Goal: Task Accomplishment & Management: Manage account settings

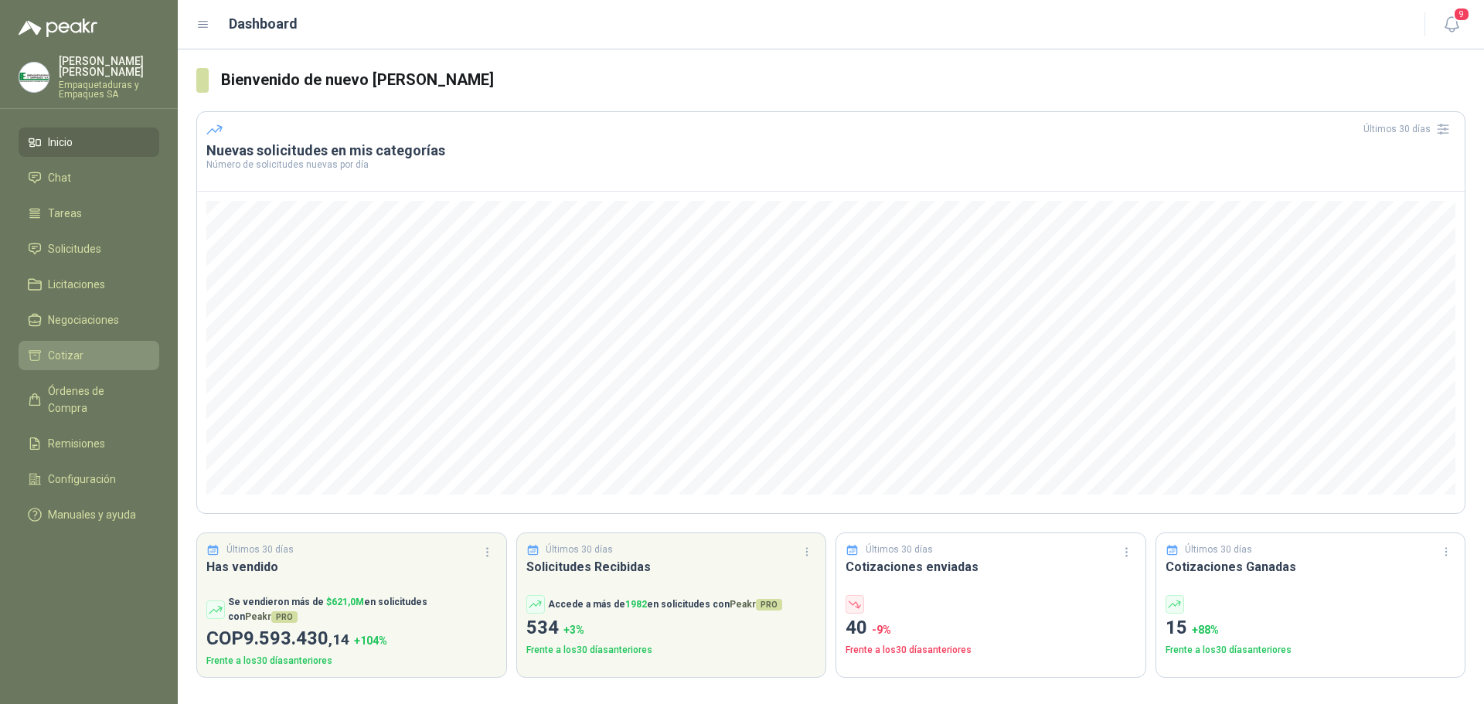
click at [77, 344] on link "Cotizar" at bounding box center [89, 355] width 141 height 29
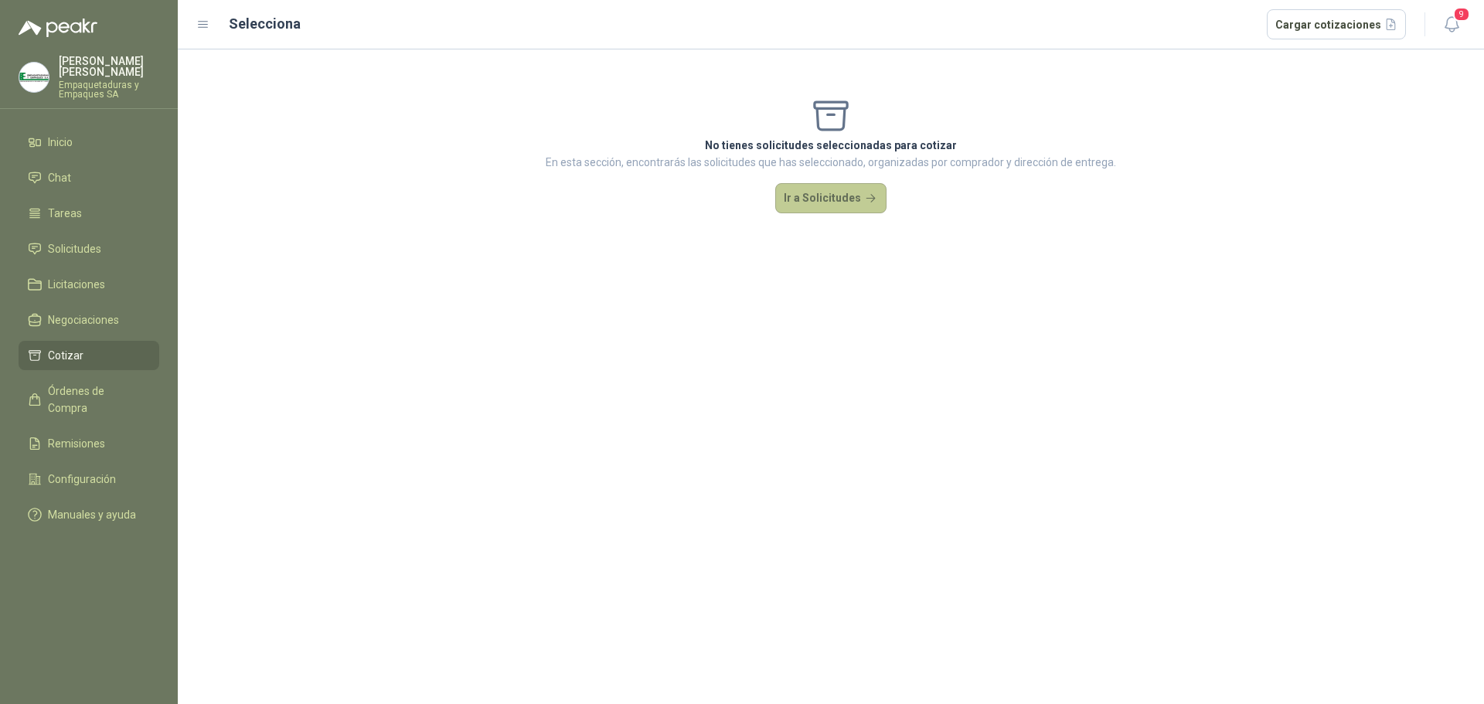
click at [826, 202] on button "Ir a Solicitudes" at bounding box center [830, 198] width 111 height 31
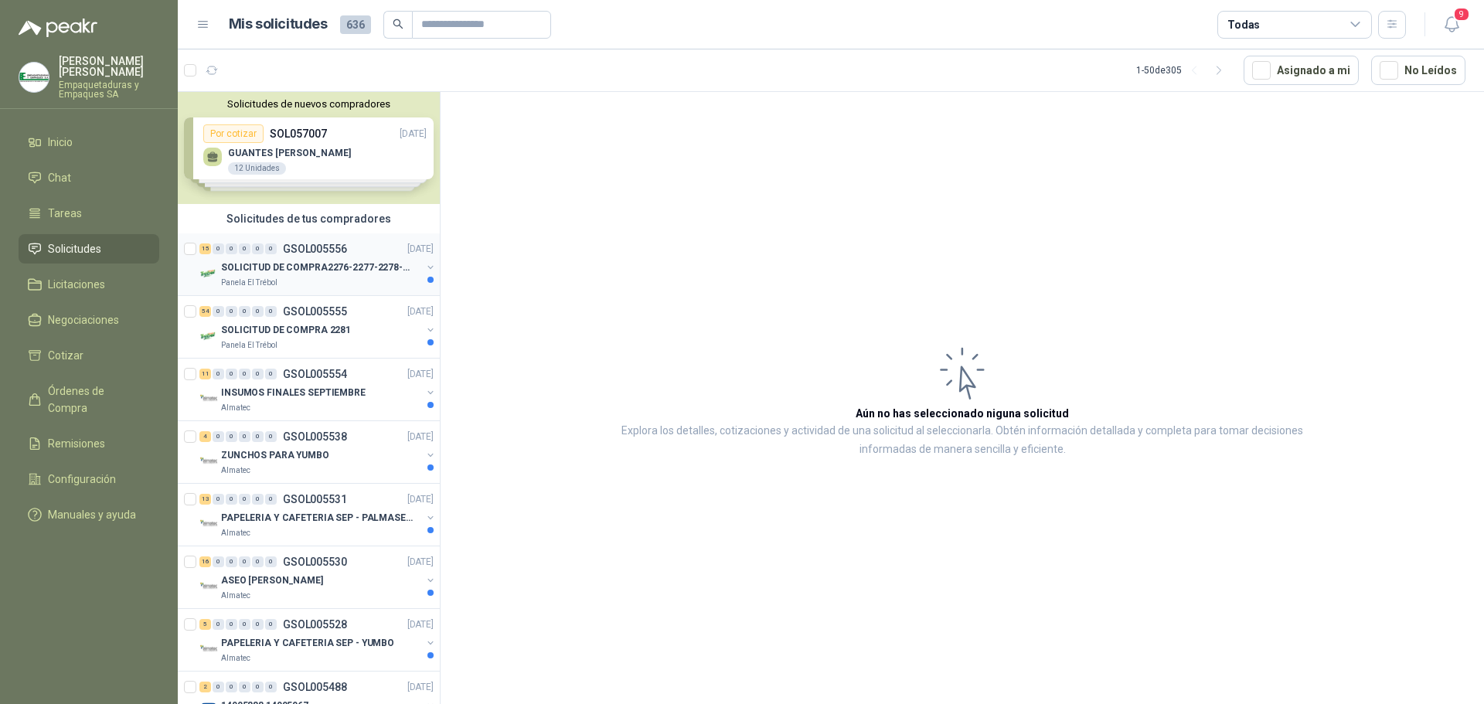
click at [327, 264] on p "SOLICITUD DE COMPRA2276-2277-2278-2284-2285-" at bounding box center [317, 267] width 192 height 15
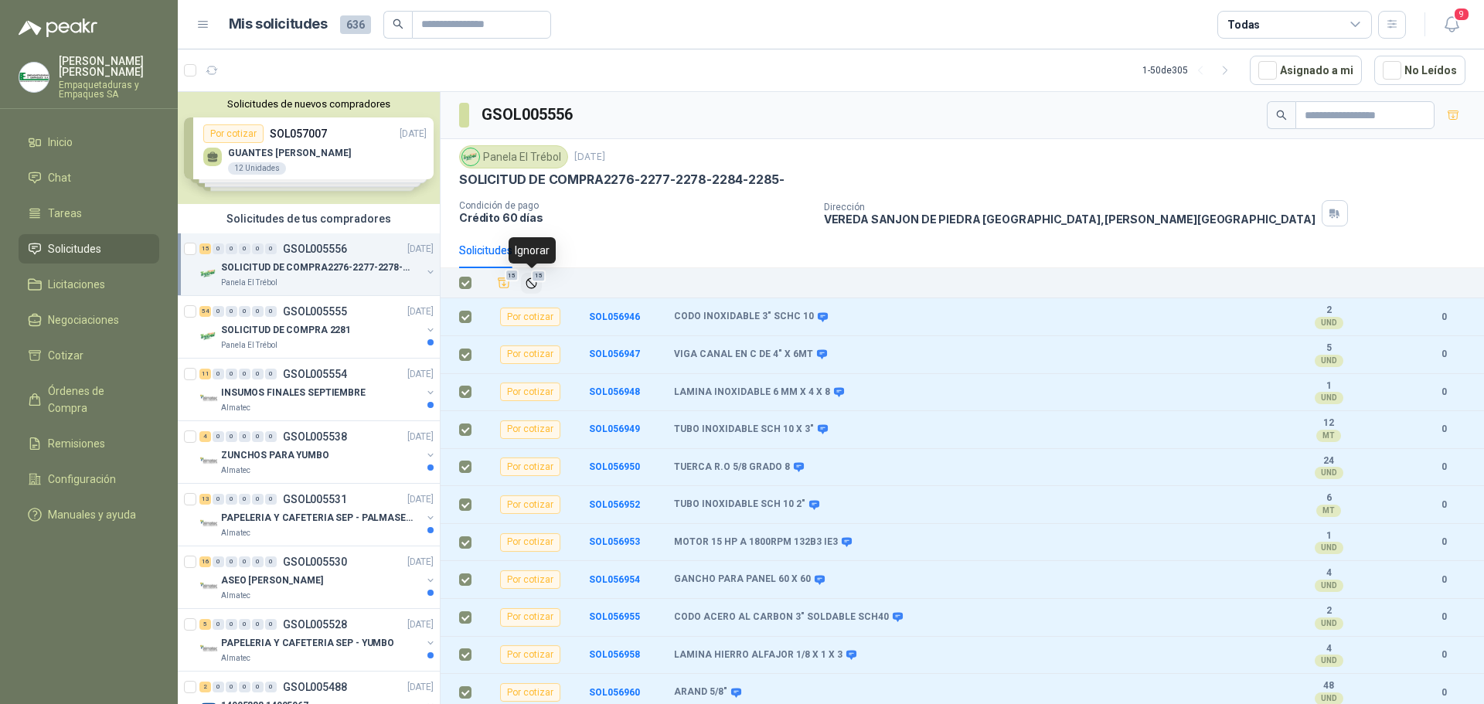
click at [534, 282] on span "15" at bounding box center [538, 276] width 15 height 12
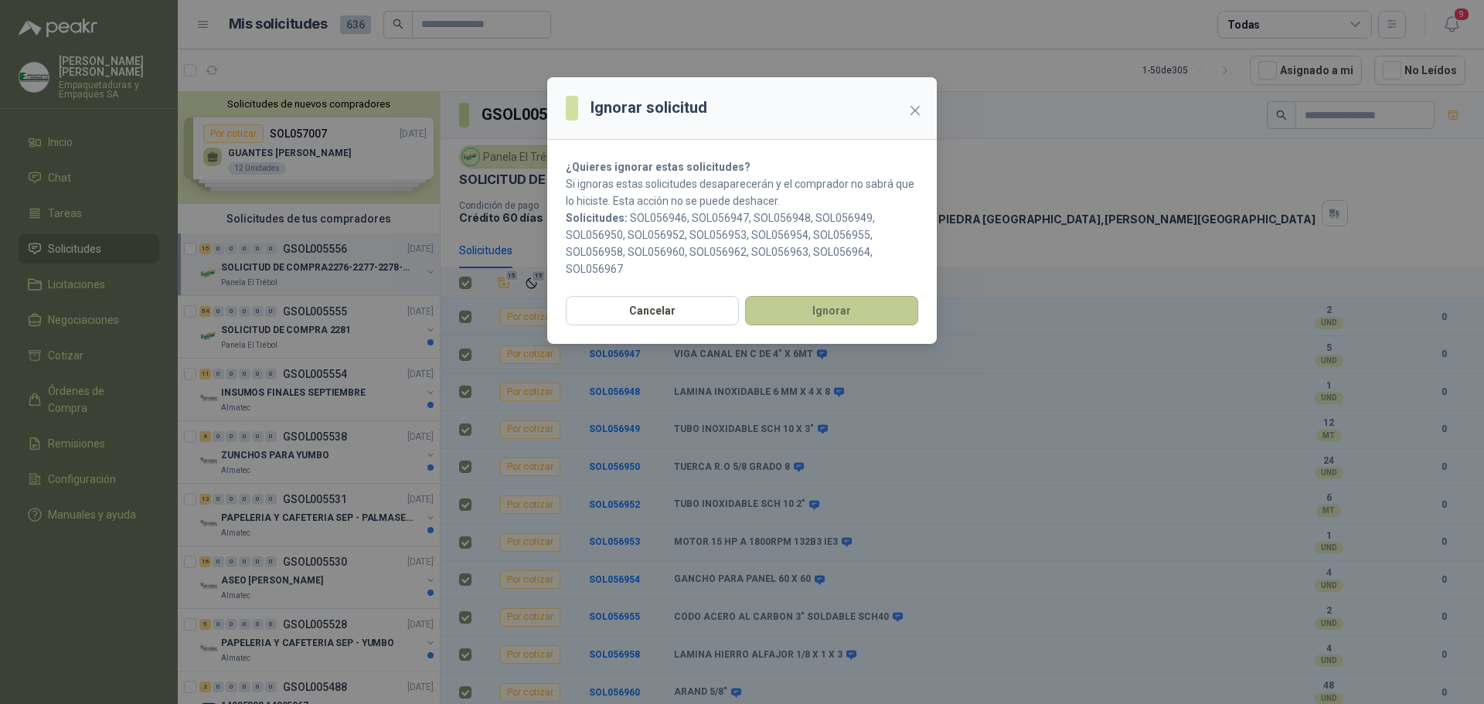
click at [803, 318] on button "Ignorar" at bounding box center [831, 310] width 173 height 29
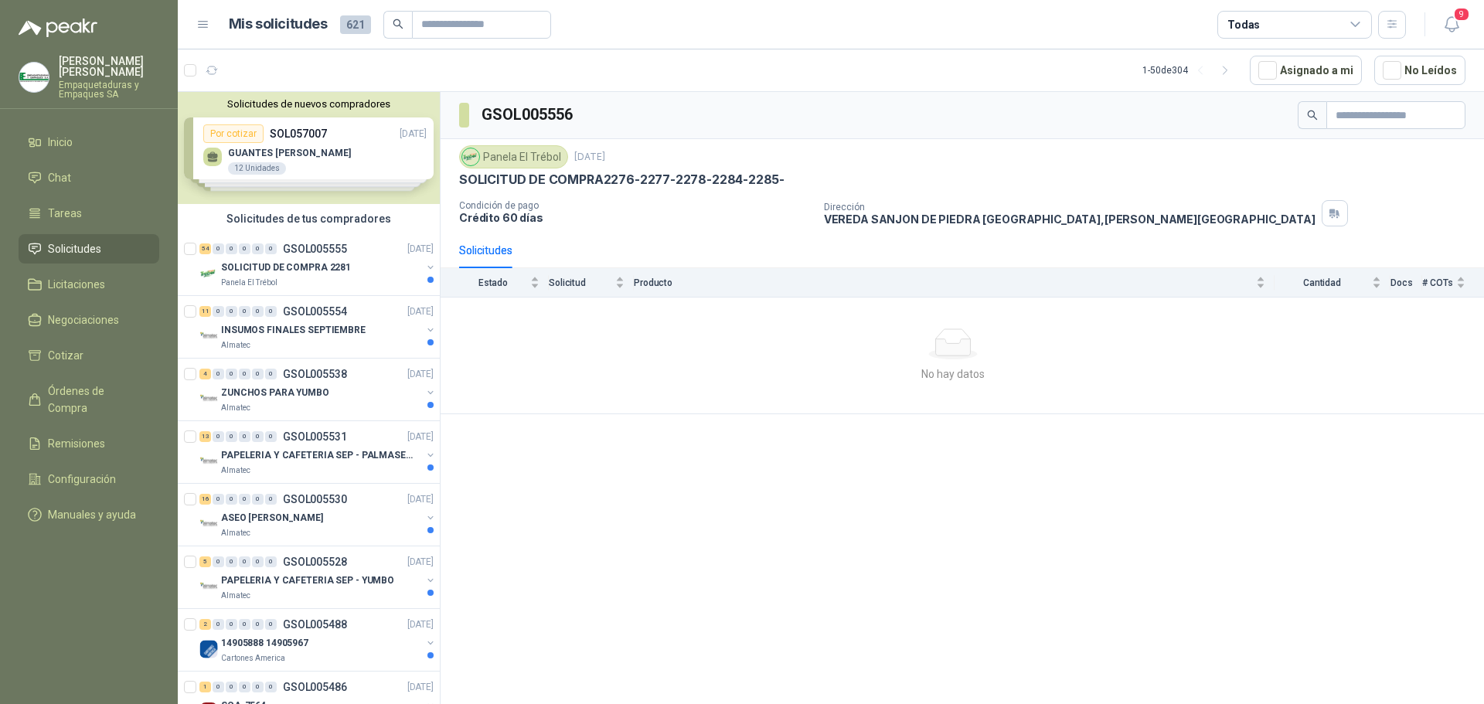
click at [373, 335] on div "INSUMOS FINALES SEPTIEMBRE" at bounding box center [321, 330] width 200 height 19
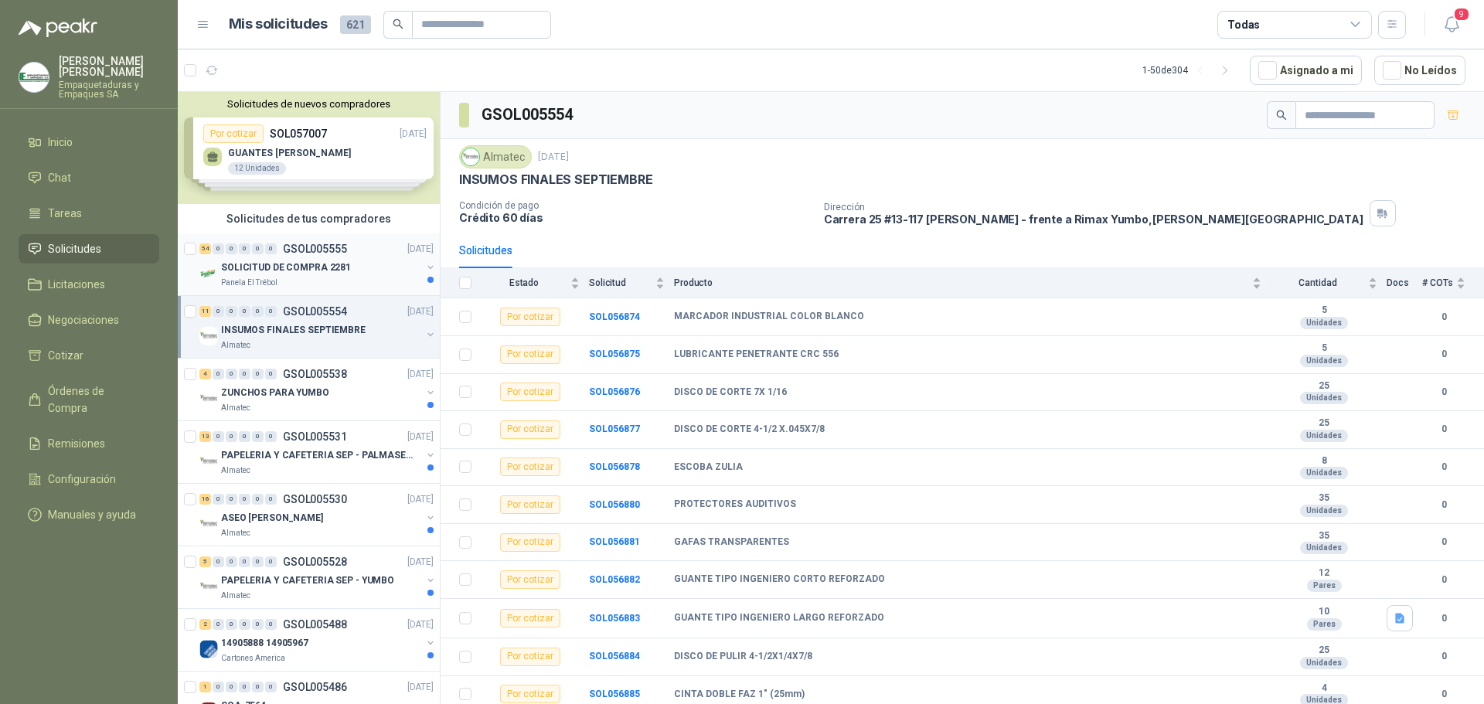
click at [365, 274] on div "SOLICITUD DE COMPRA 2281" at bounding box center [321, 267] width 200 height 19
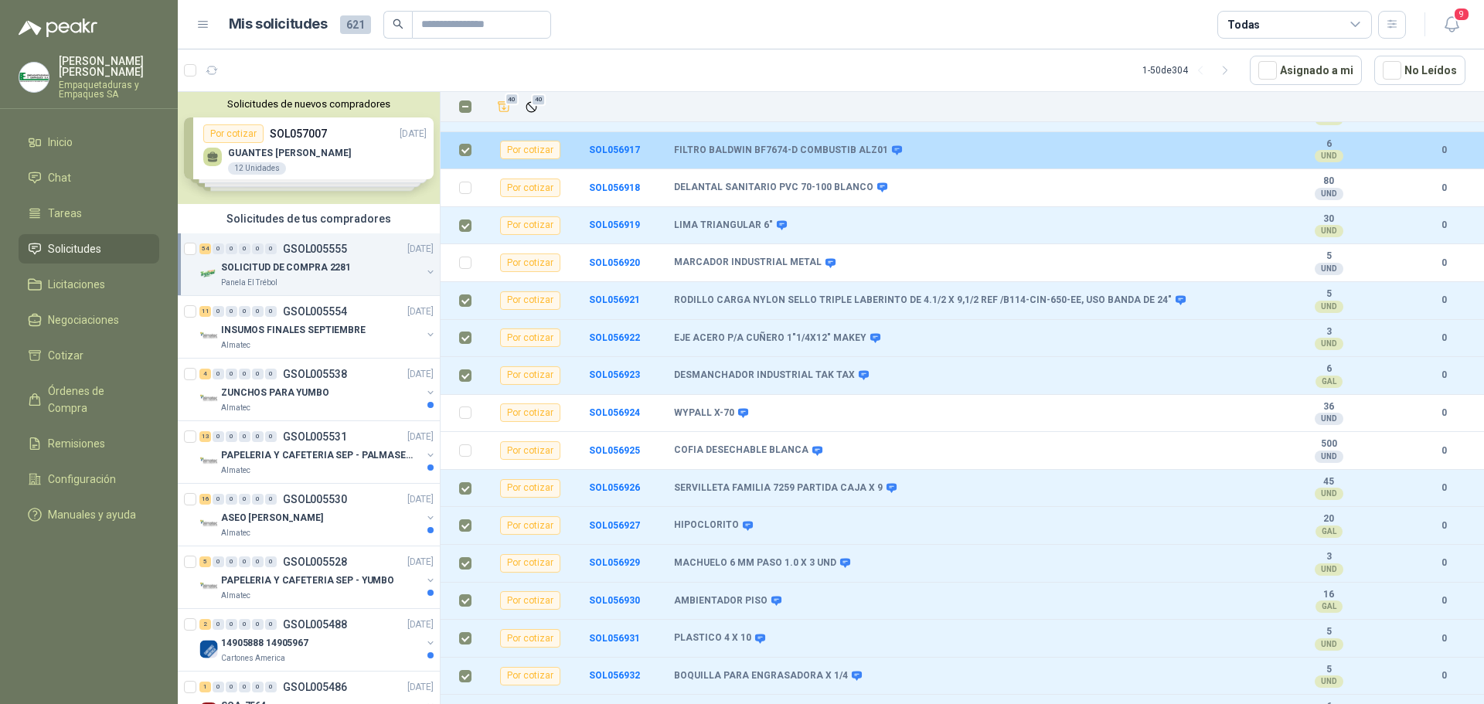
scroll to position [1153, 0]
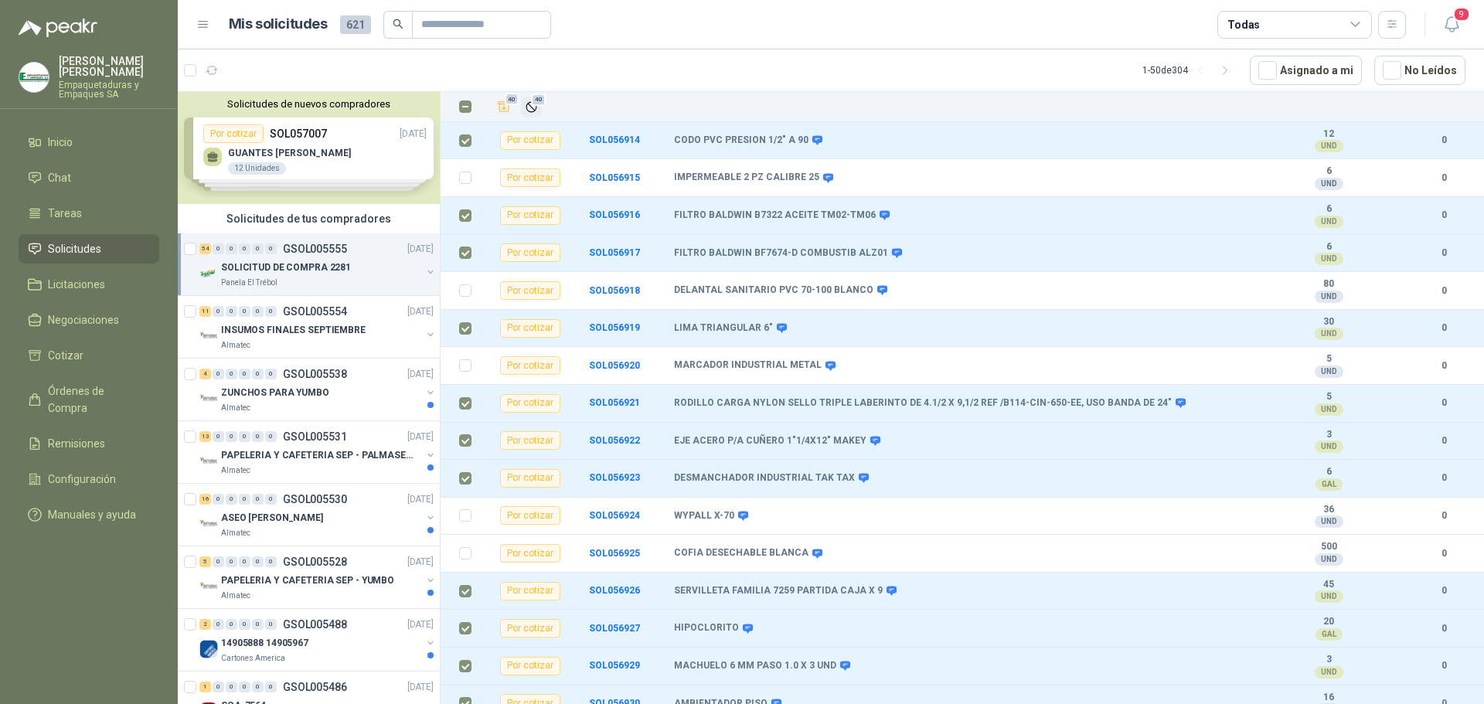
click at [534, 107] on icon "Ignorar" at bounding box center [531, 106] width 13 height 13
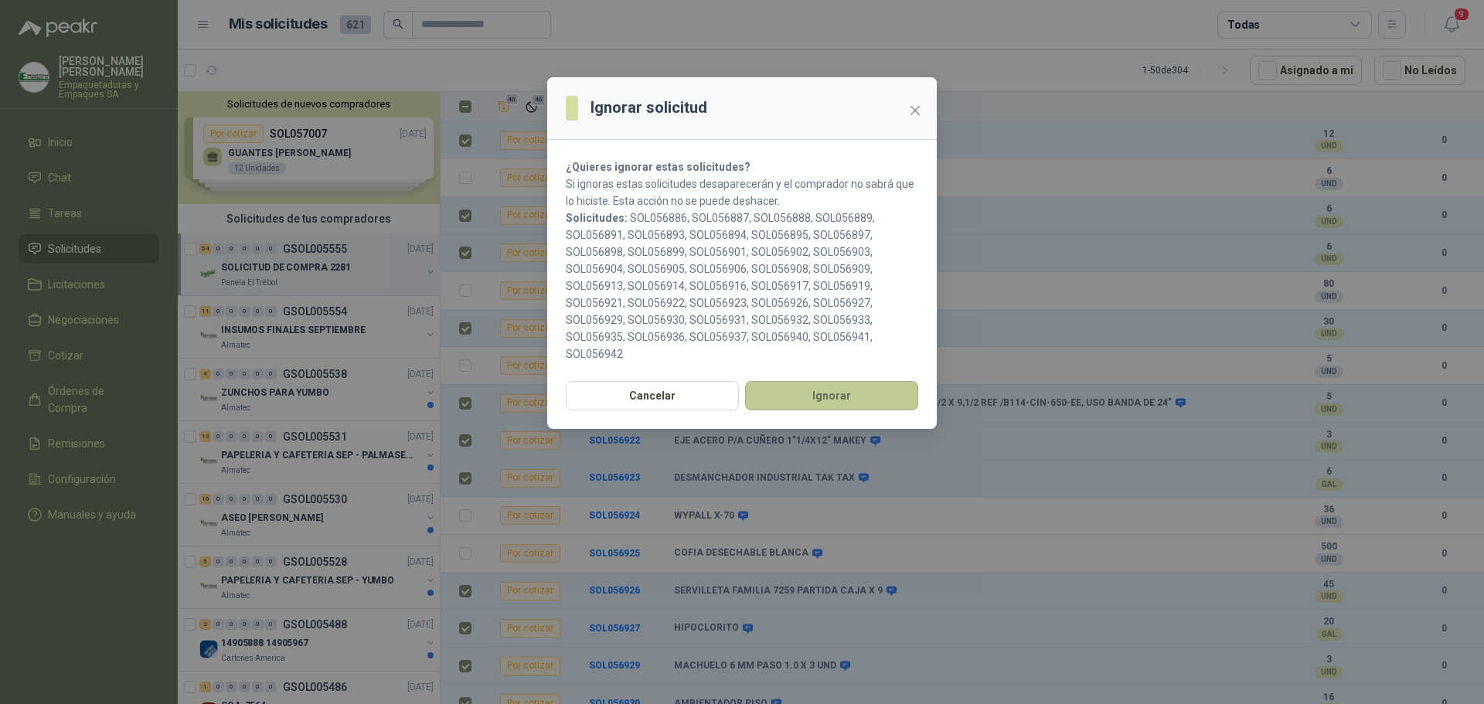
click at [794, 403] on button "Ignorar" at bounding box center [831, 395] width 173 height 29
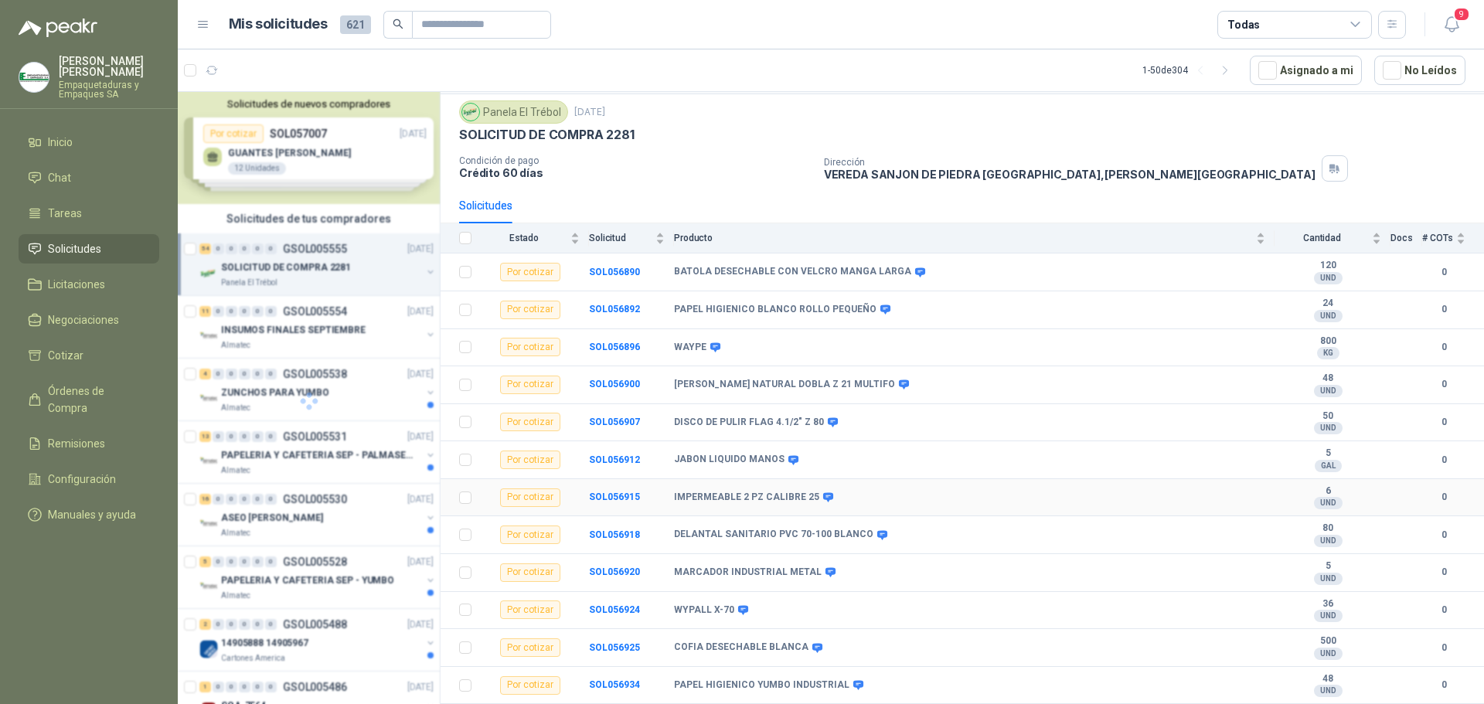
scroll to position [115, 0]
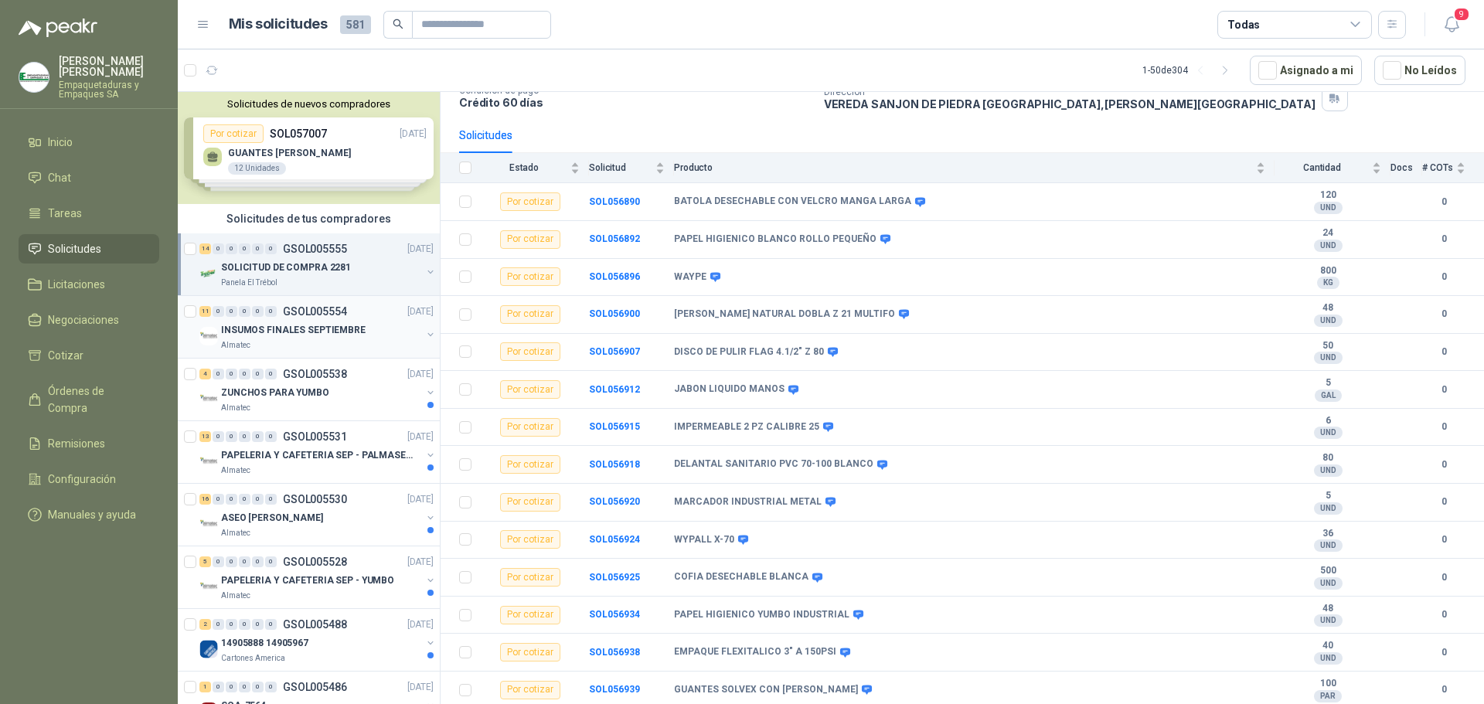
click at [366, 327] on div "INSUMOS FINALES SEPTIEMBRE" at bounding box center [321, 330] width 200 height 19
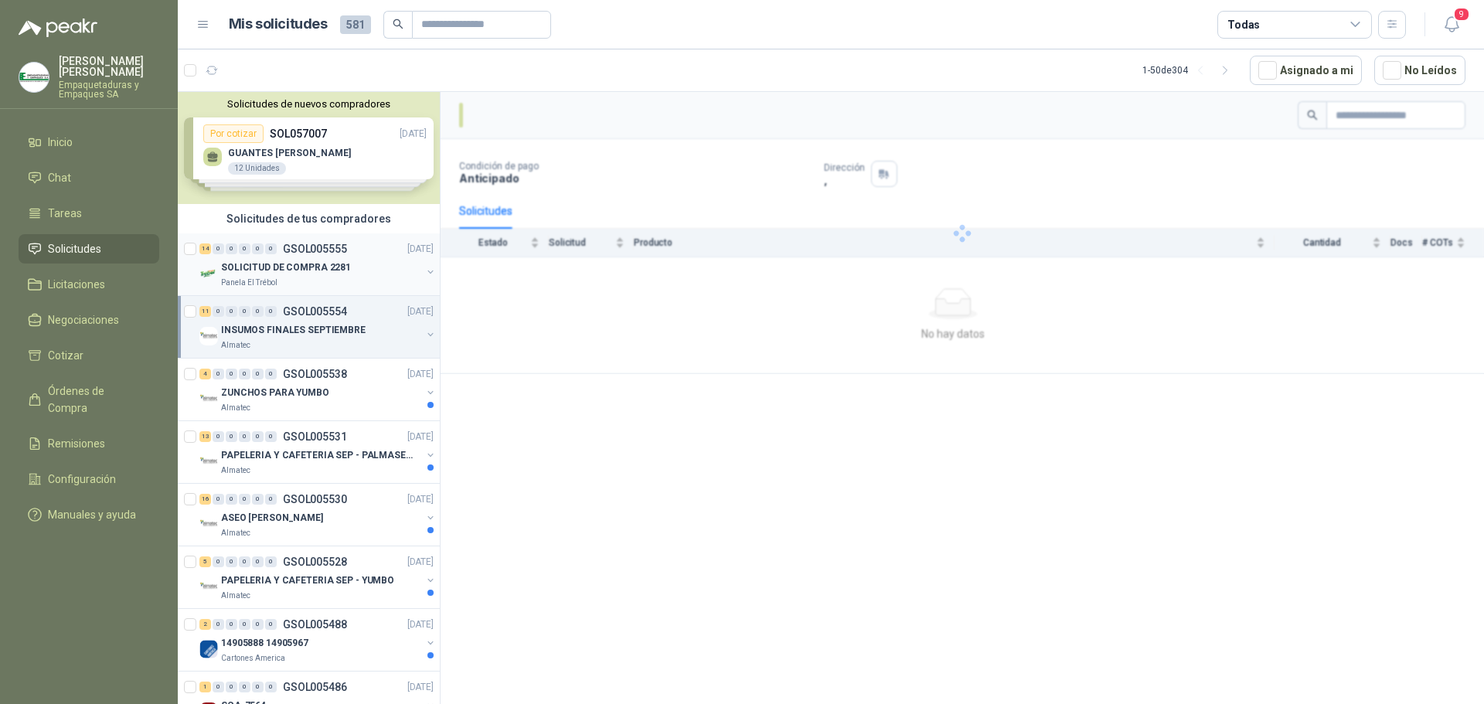
click at [352, 277] on div "Panela El Trébol" at bounding box center [321, 283] width 200 height 12
